Goal: Task Accomplishment & Management: Use online tool/utility

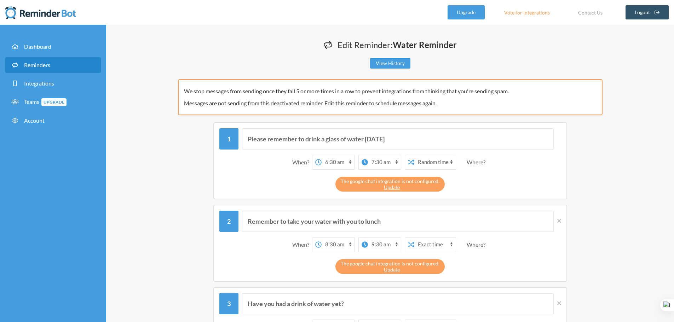
select select "06:30:00"
select select "07:30:00"
select select "true"
select select "08:30:00"
select select "09:30:00"
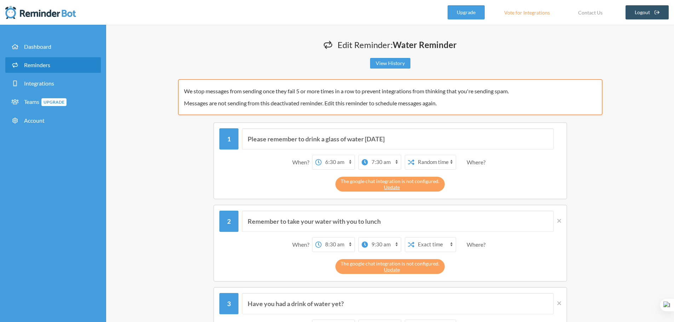
select select "10:30:00"
select select "11:30:00"
select select "12:30:00"
select select "13:00:00"
select select "13:30:00"
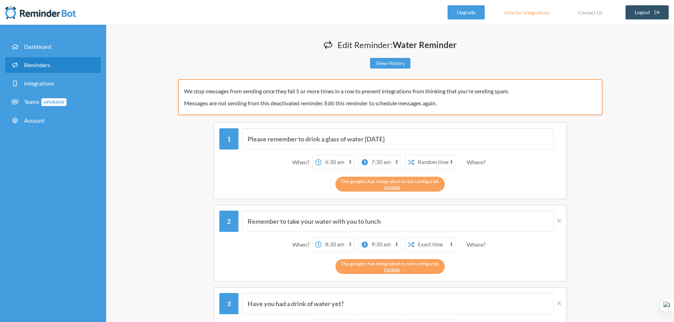
select select "14:30:00"
select select "15:30:00"
